Goal: Find specific page/section: Find specific page/section

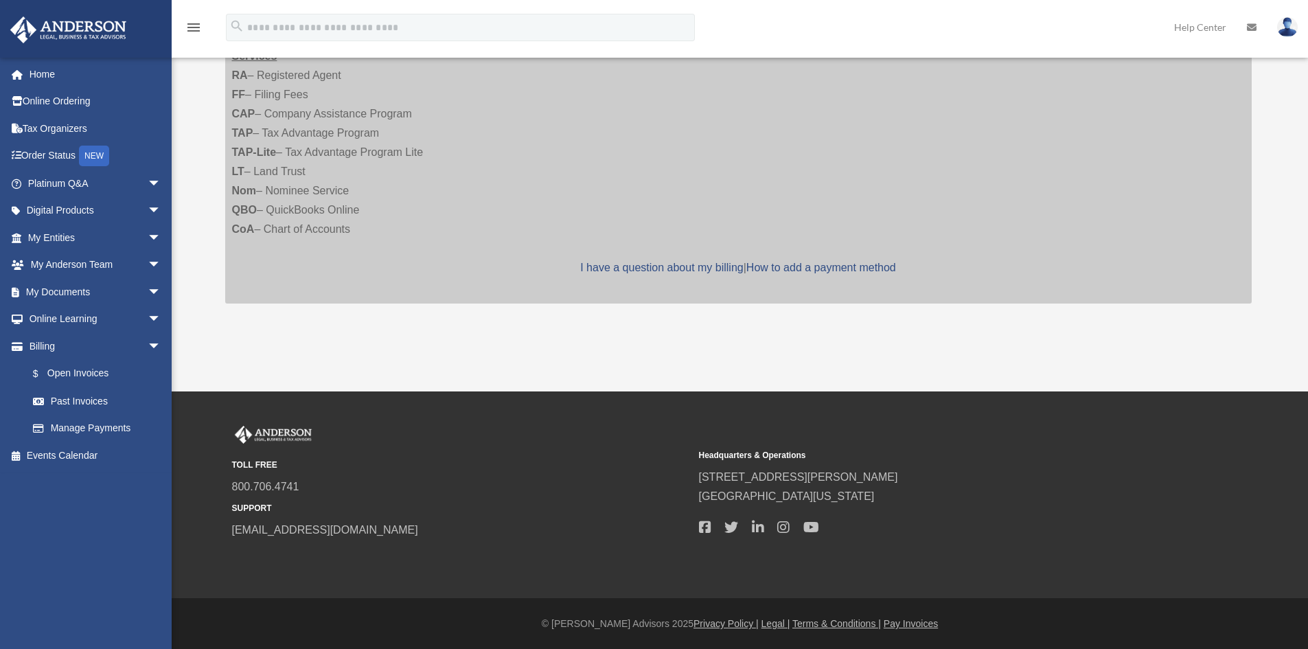
scroll to position [353, 0]
click at [71, 242] on link "My Entities arrow_drop_down" at bounding box center [96, 237] width 172 height 27
click at [148, 237] on span "arrow_drop_down" at bounding box center [161, 238] width 27 height 28
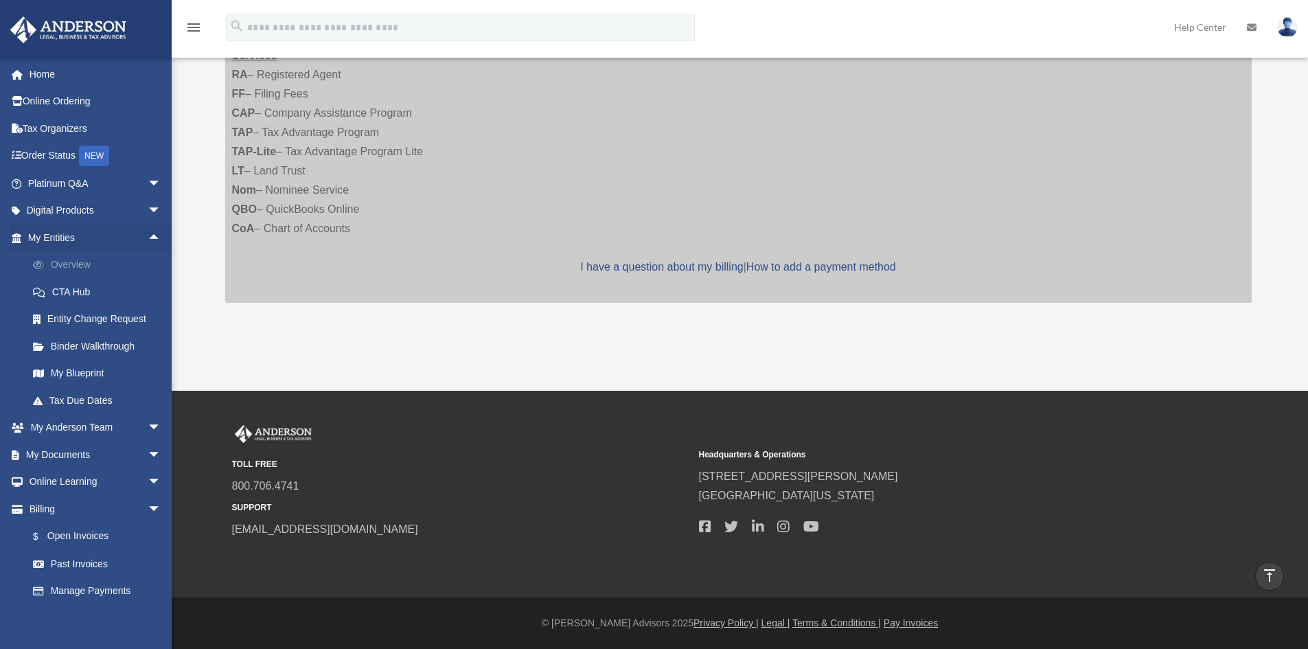
click at [74, 262] on link "Overview" at bounding box center [100, 264] width 163 height 27
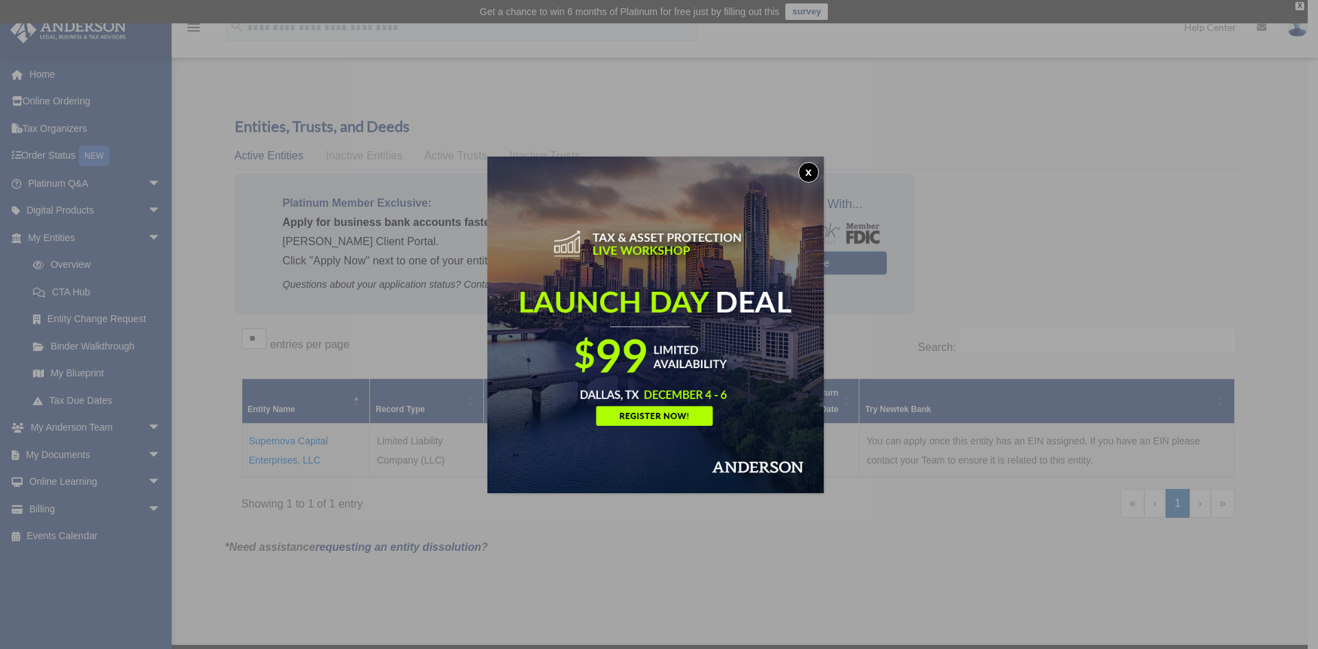
click at [811, 180] on button "x" at bounding box center [809, 172] width 21 height 21
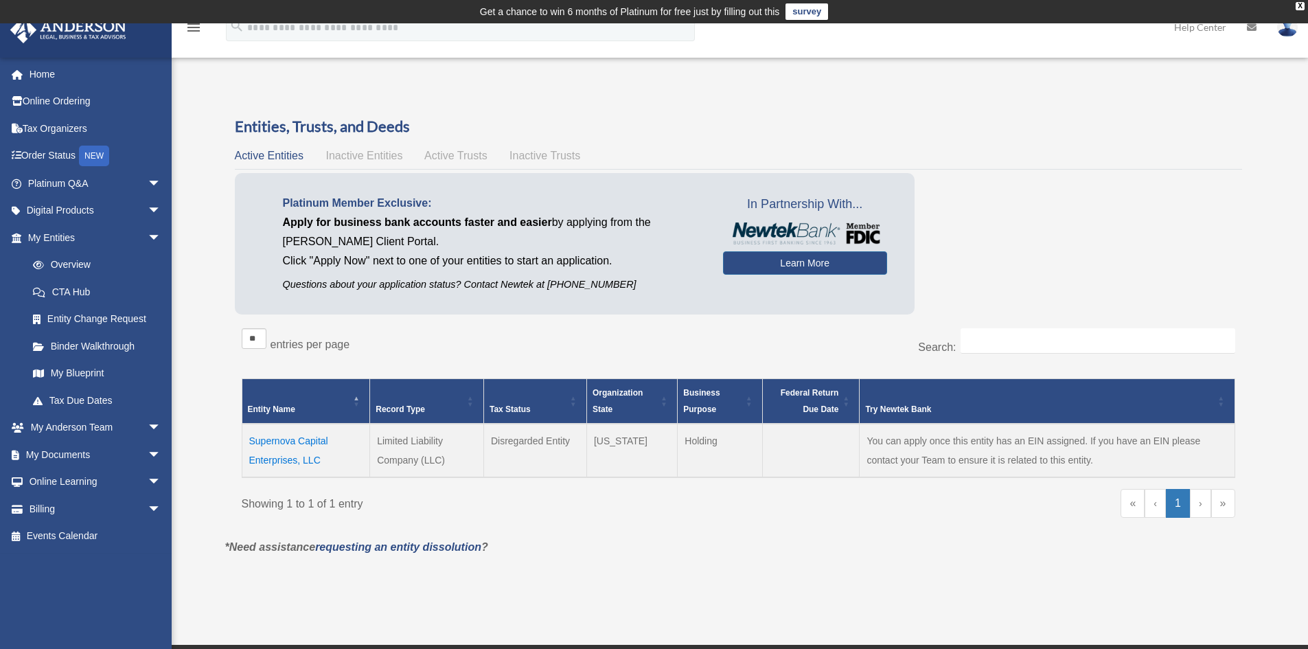
click at [343, 153] on span "Inactive Entities" at bounding box center [363, 156] width 77 height 12
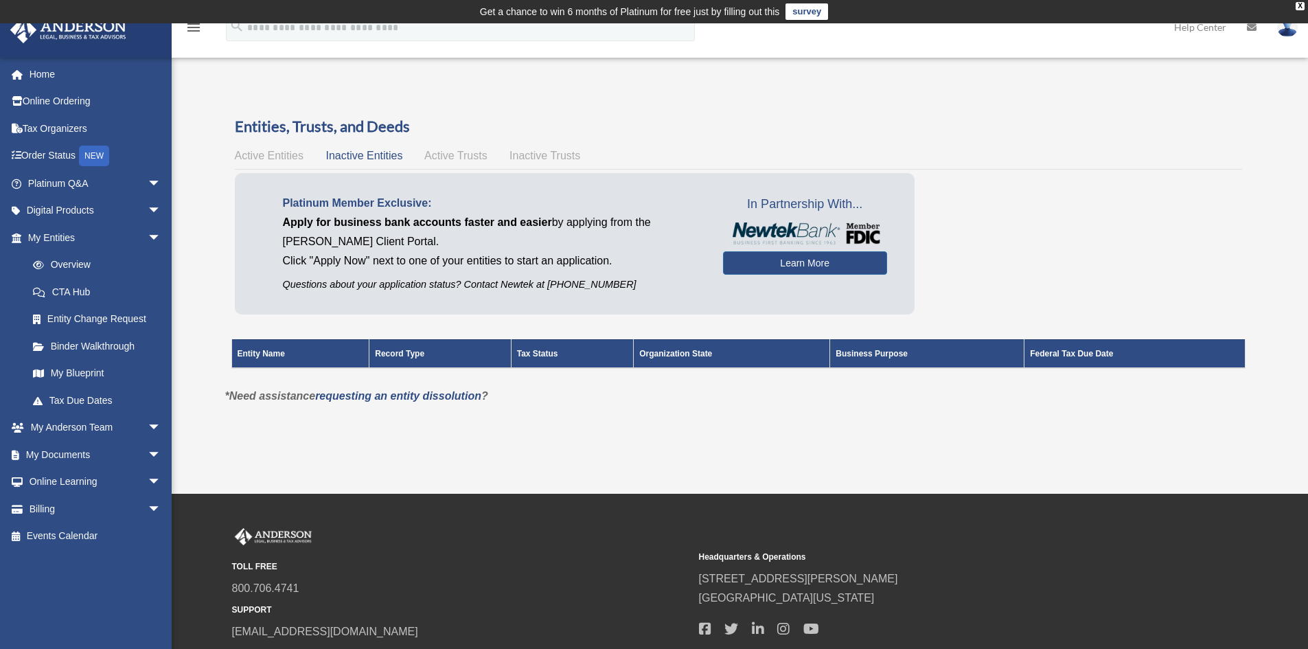
click at [445, 157] on span "Active Trusts" at bounding box center [455, 156] width 63 height 12
click at [257, 153] on span "Active Entities" at bounding box center [269, 156] width 69 height 12
